Goal: Task Accomplishment & Management: Use online tool/utility

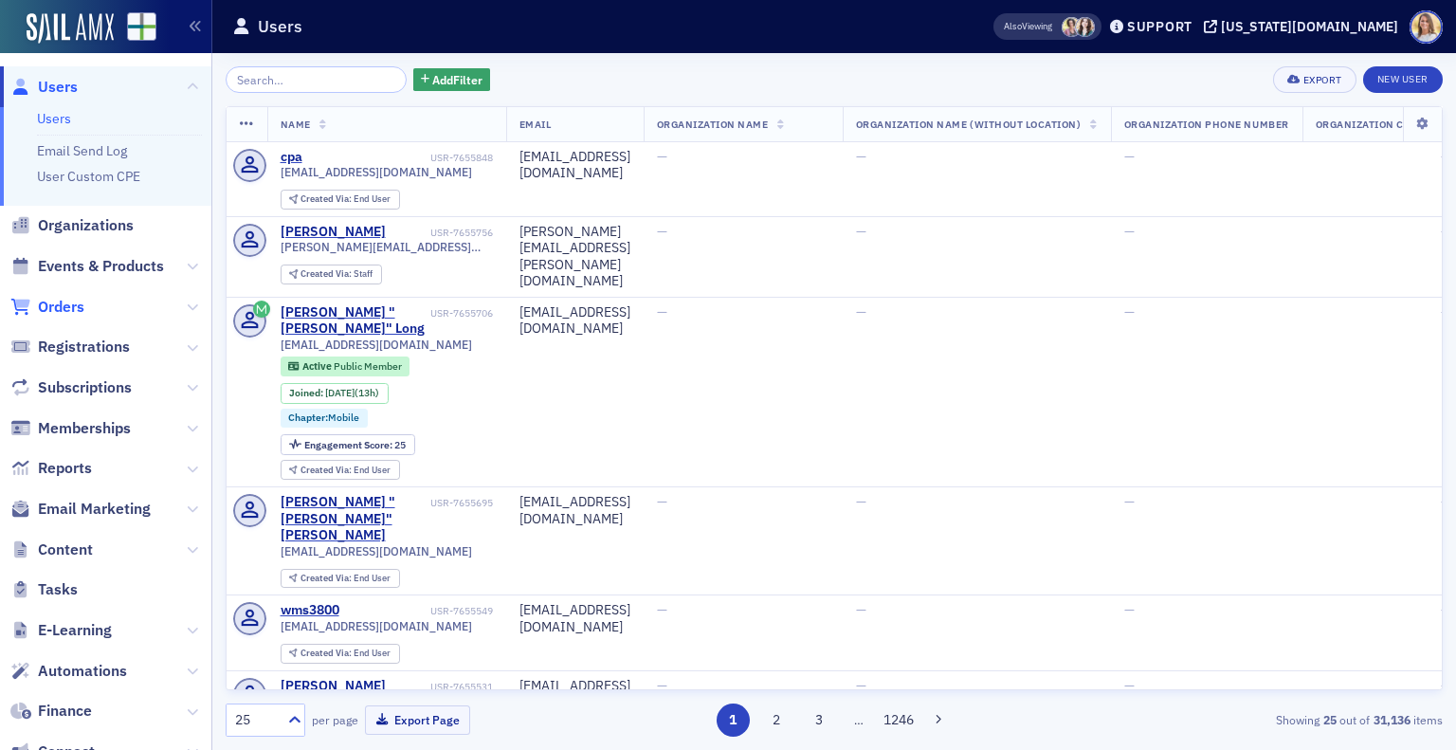
click at [64, 301] on span "Orders" at bounding box center [61, 307] width 46 height 21
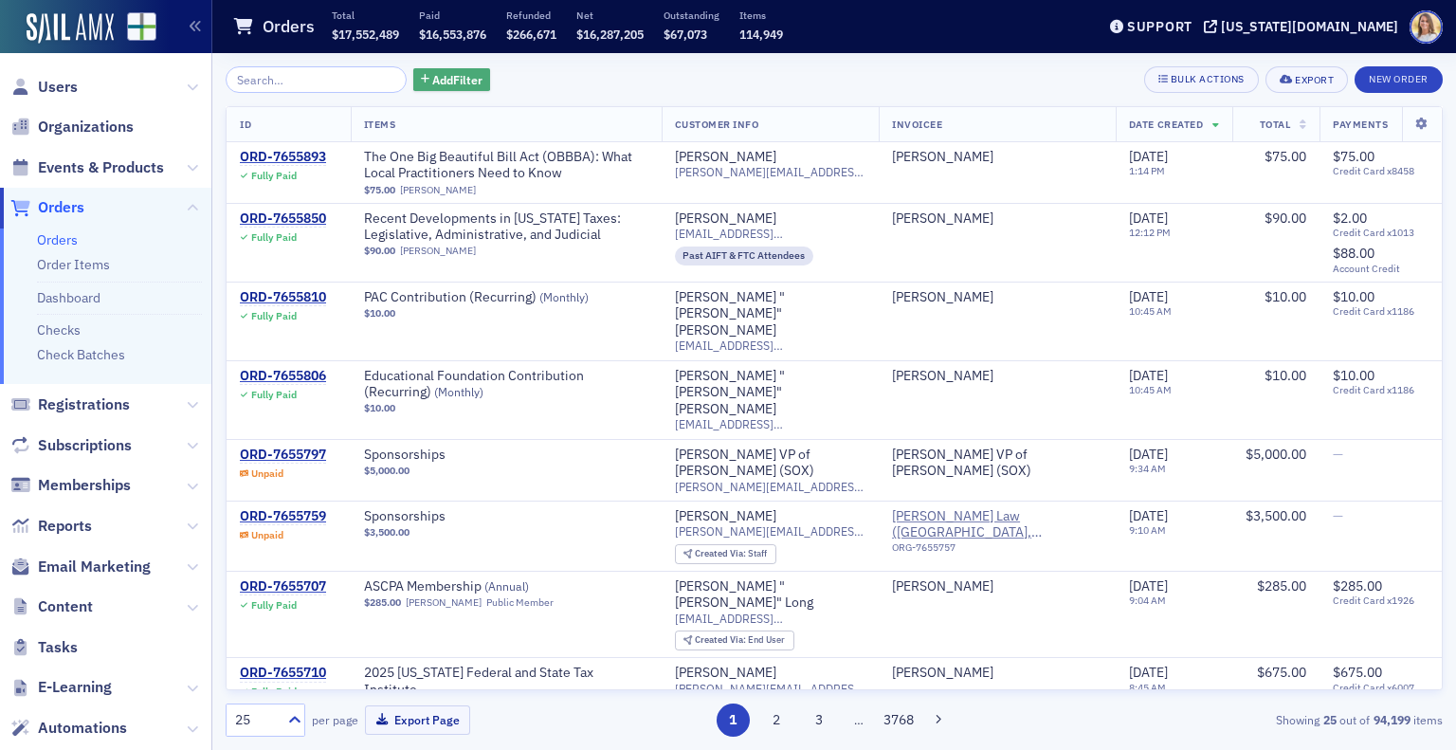
click at [435, 82] on span "Add Filter" at bounding box center [457, 79] width 50 height 17
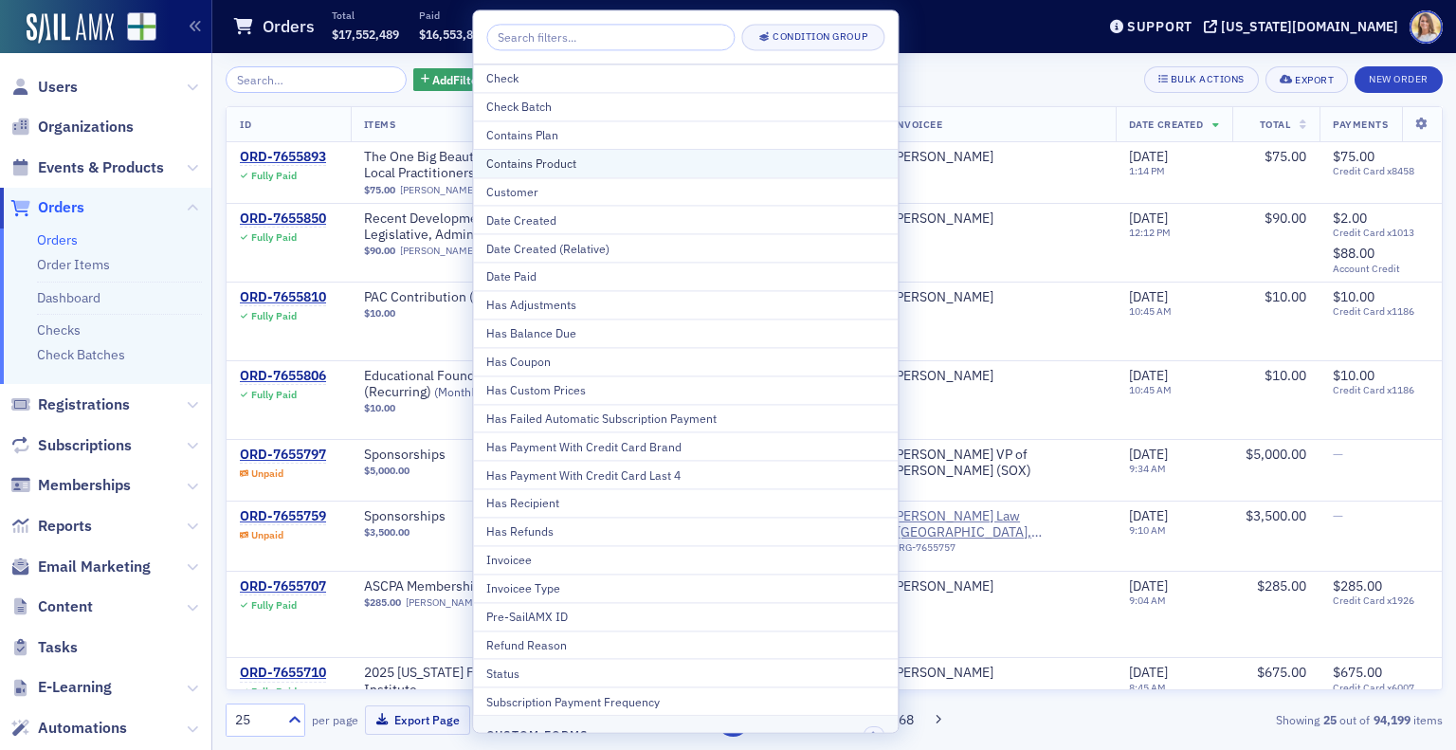
click at [669, 168] on div "Contains Product" at bounding box center [685, 163] width 398 height 17
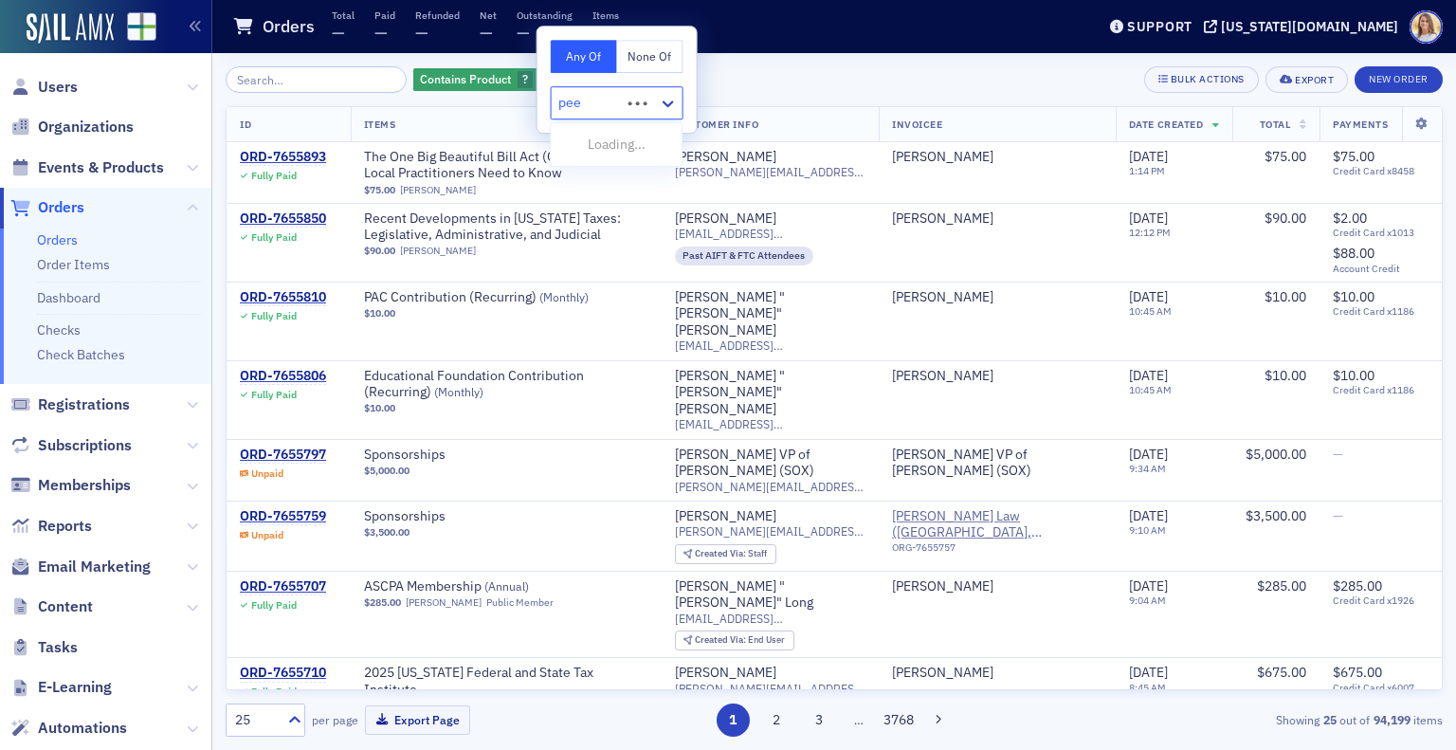
type input "peer"
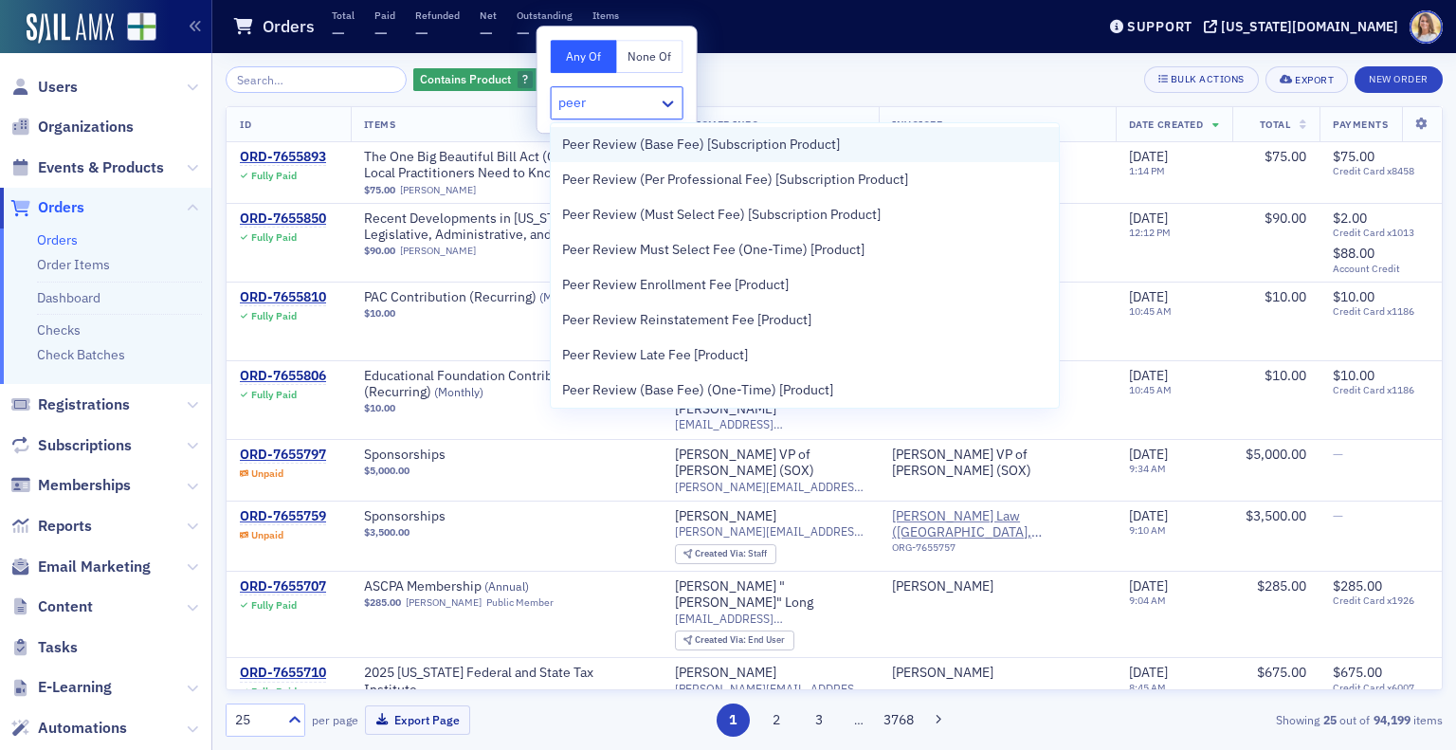
click at [689, 139] on span "Peer Review (Base Fee) [Subscription Product]" at bounding box center [701, 145] width 278 height 20
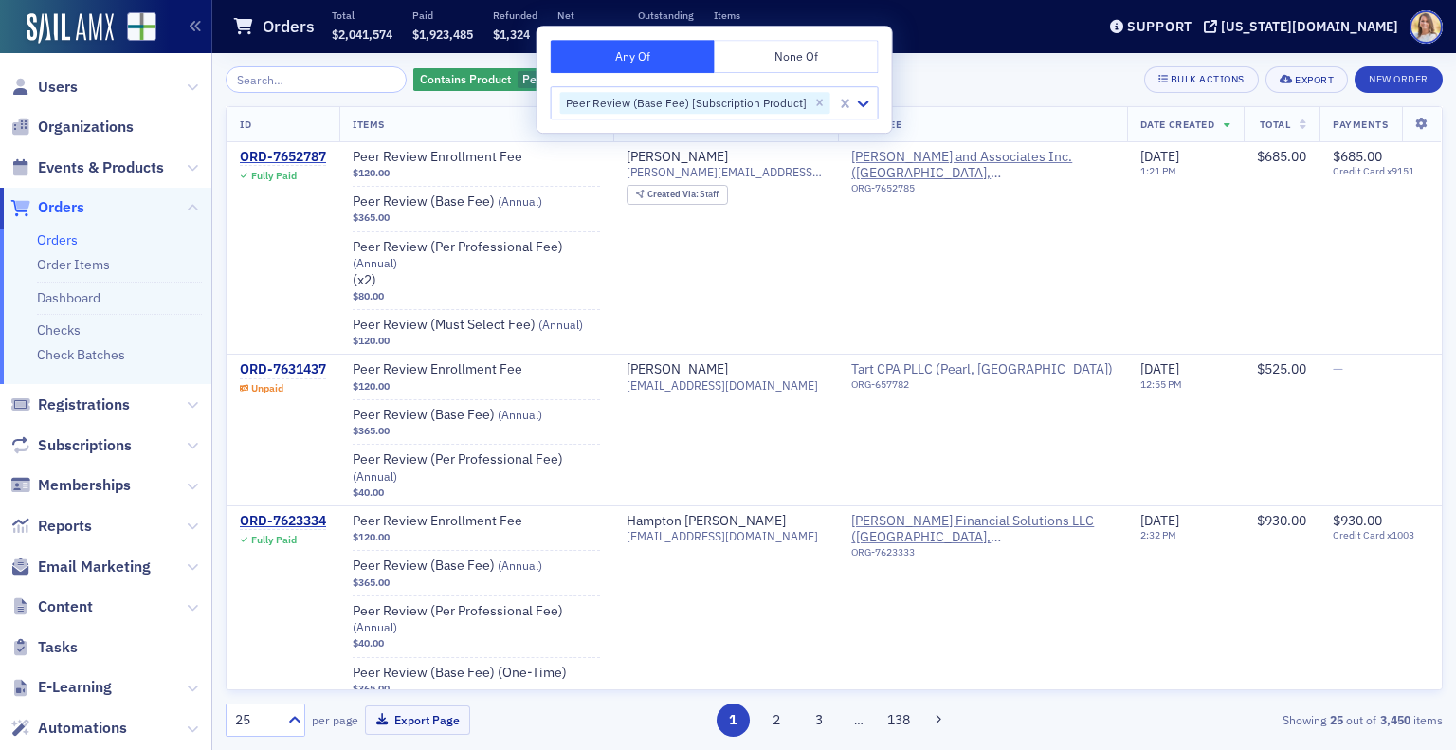
click at [1009, 86] on div "Contains Product Peer Review (Base Fee) [Subscription Product] Add Filter Bulk …" at bounding box center [834, 79] width 1217 height 27
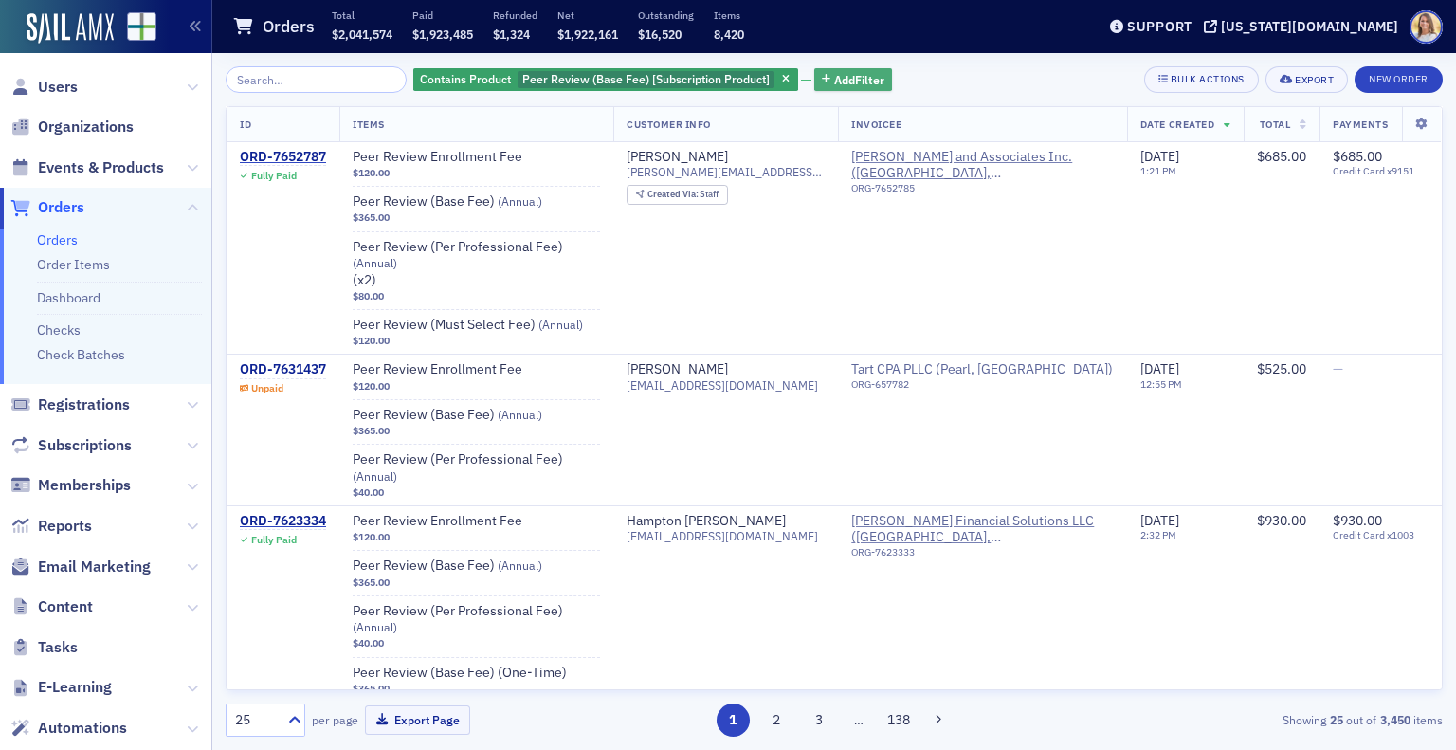
click at [834, 81] on span "Add Filter" at bounding box center [859, 79] width 50 height 17
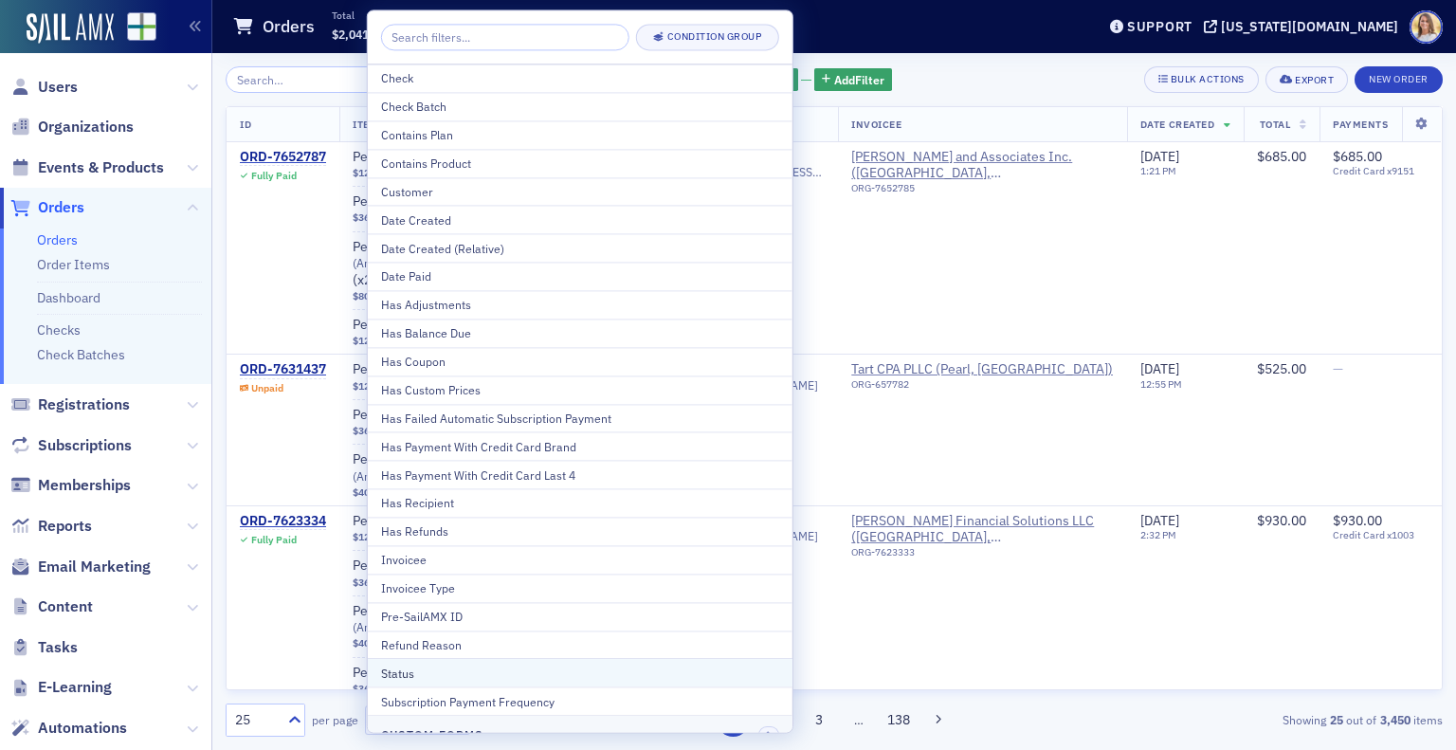
click at [664, 669] on div "Status" at bounding box center [580, 673] width 398 height 17
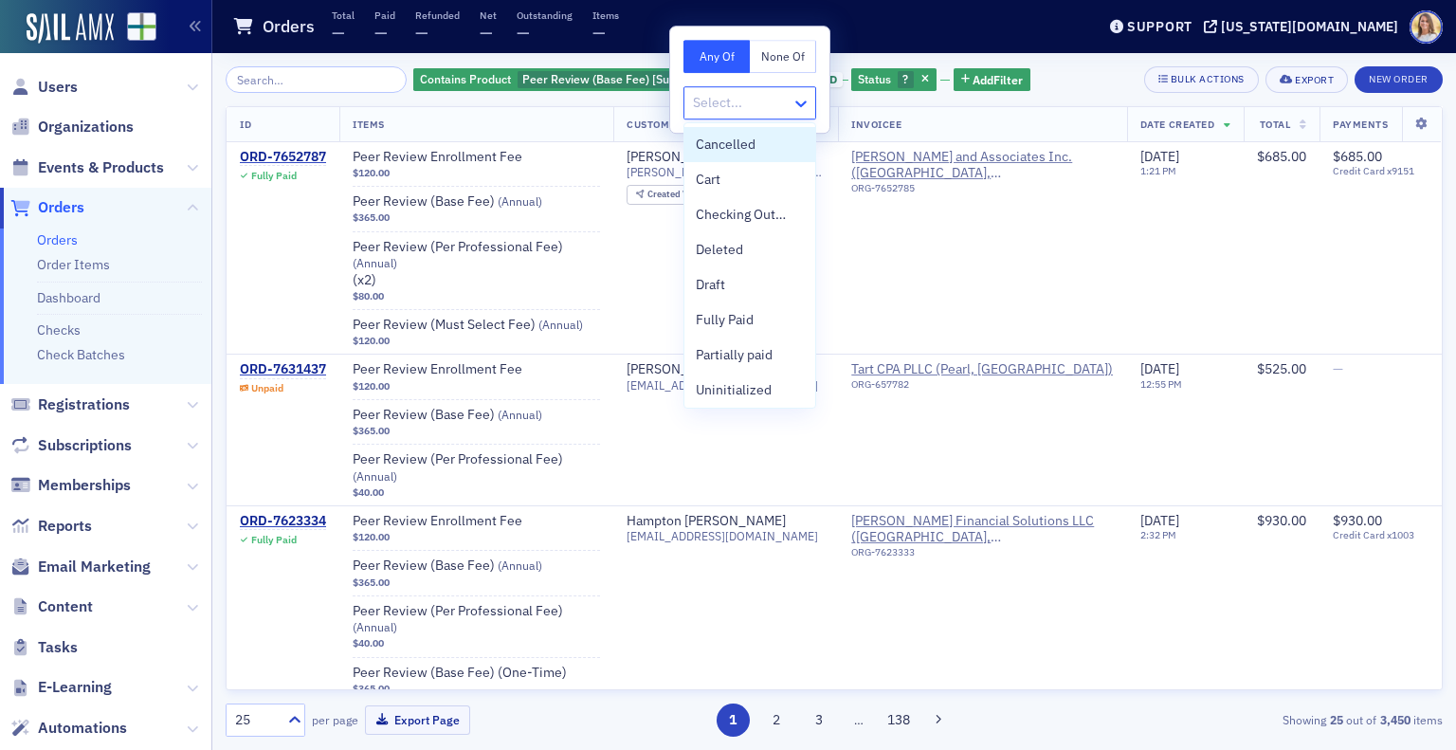
click at [804, 109] on icon at bounding box center [801, 103] width 19 height 19
click at [763, 377] on div "Unpaid" at bounding box center [750, 387] width 108 height 20
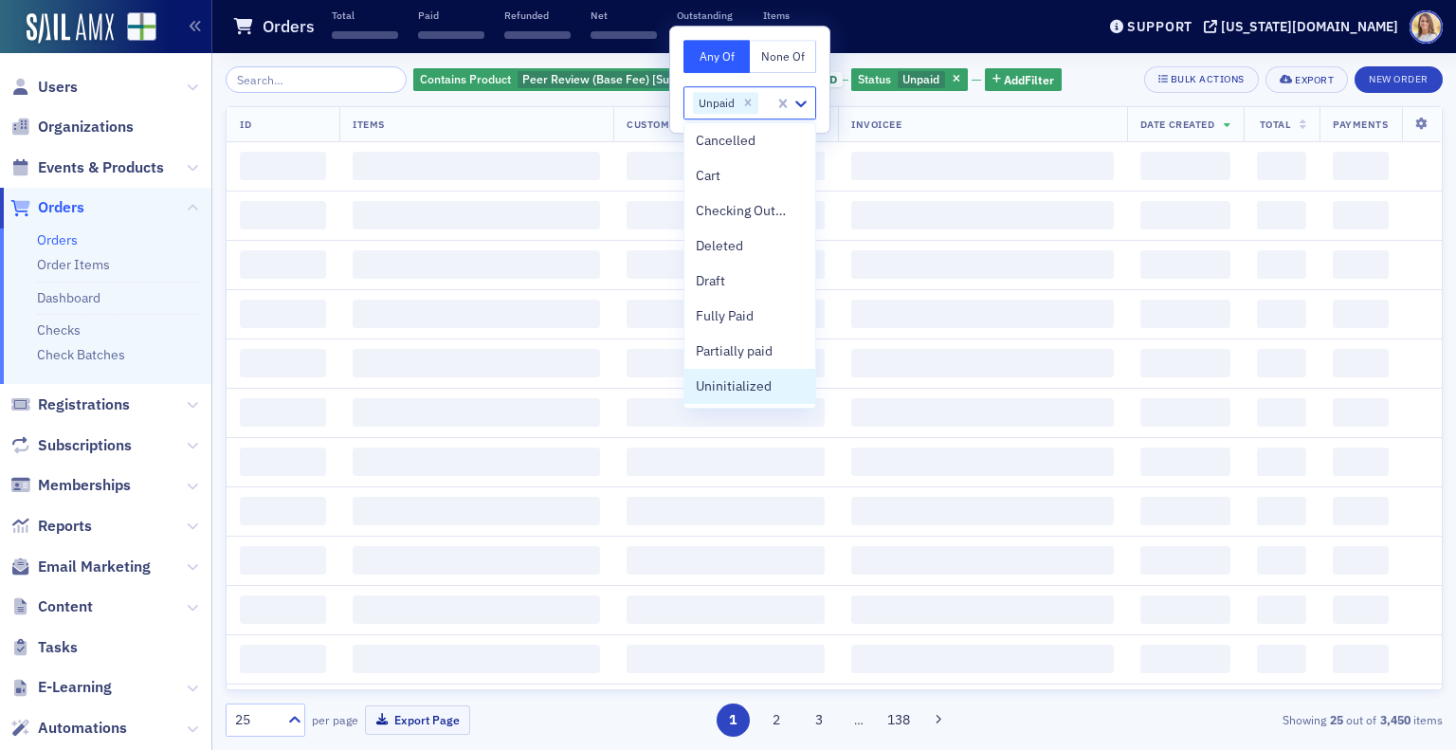
scroll to position [4, 0]
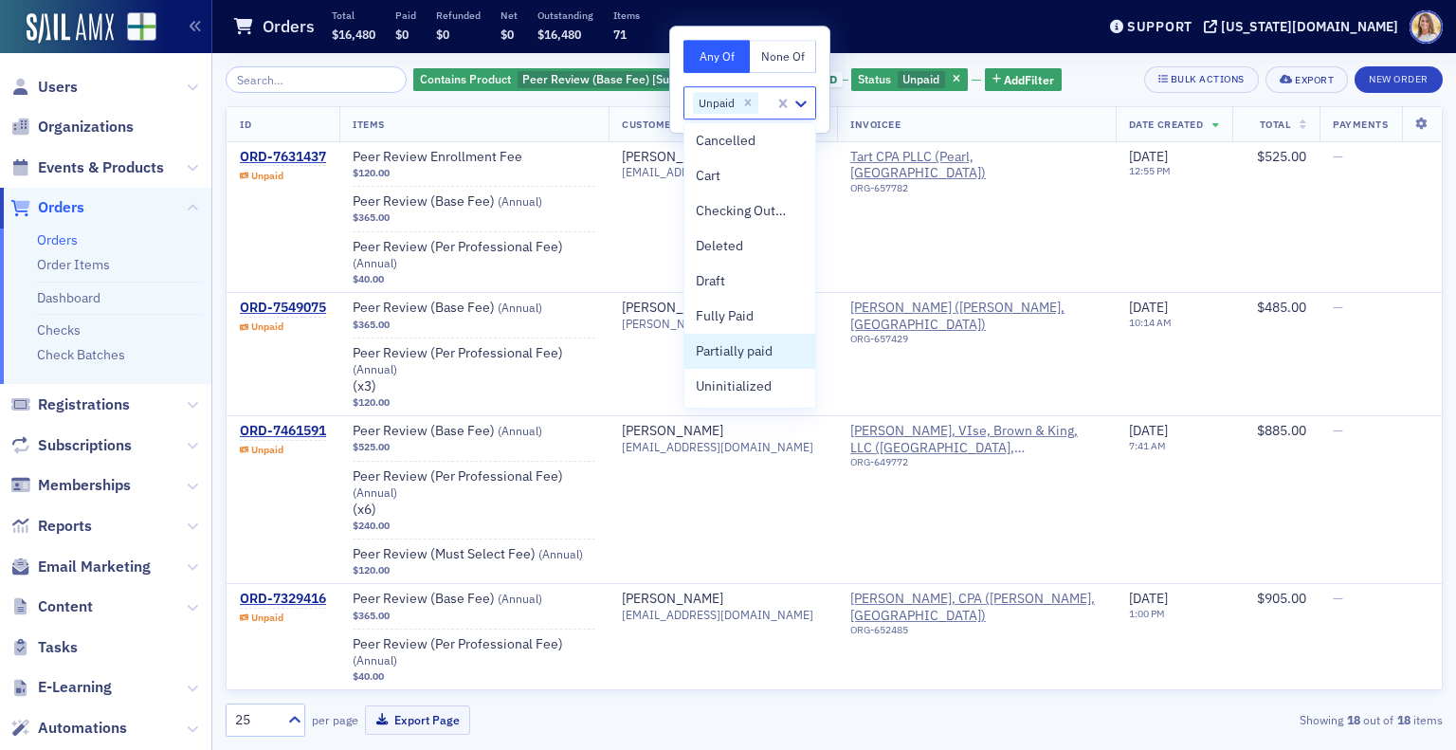
click at [1067, 14] on div "Orders Total $16,480 Paid $0 Refunded $0 Net $0 Outstanding $16,480 Items 71" at bounding box center [649, 27] width 834 height 50
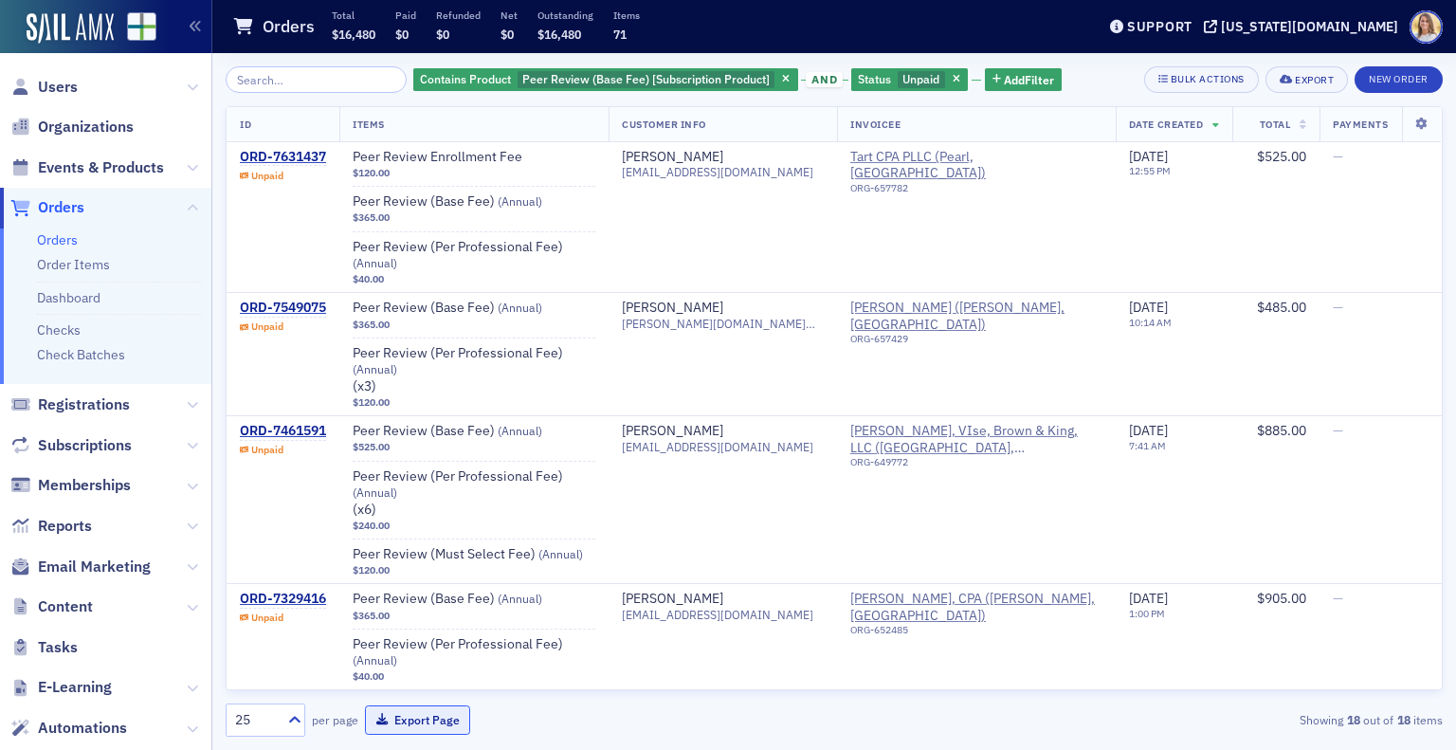
drag, startPoint x: 425, startPoint y: 727, endPoint x: 412, endPoint y: 723, distance: 12.9
click at [412, 723] on button "Export Page" at bounding box center [417, 719] width 105 height 29
